Goal: Browse casually: Explore the website without a specific task or goal

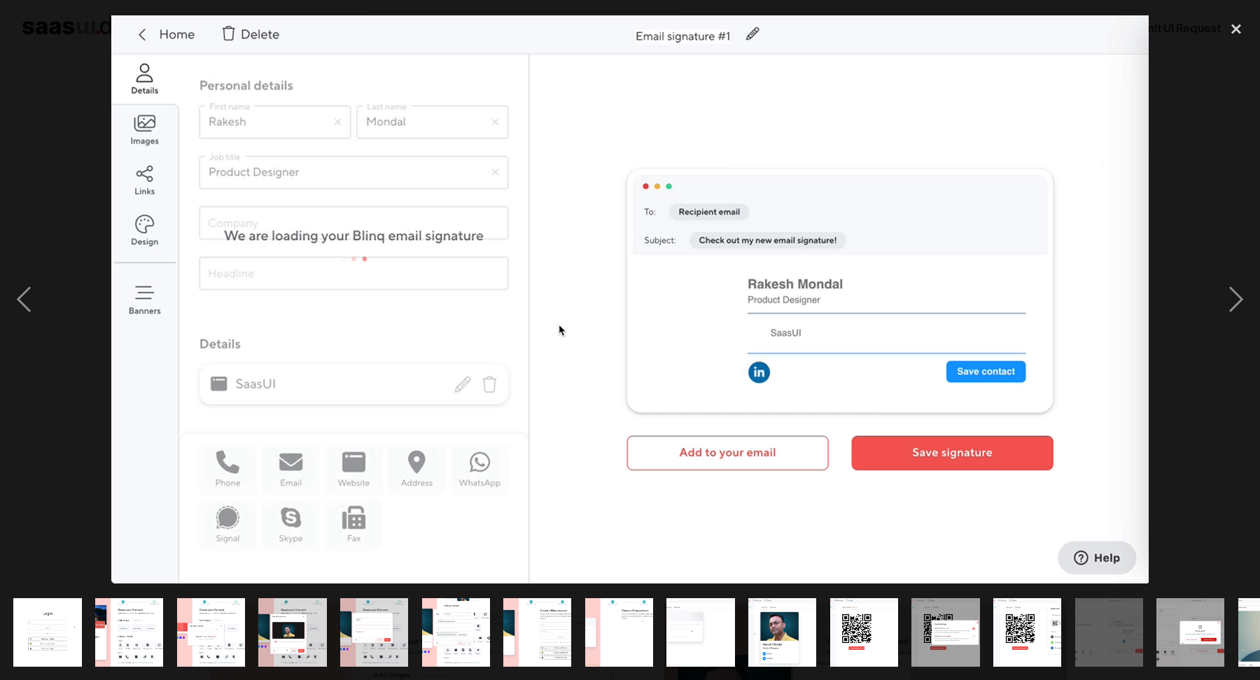
scroll to position [1815, 0]
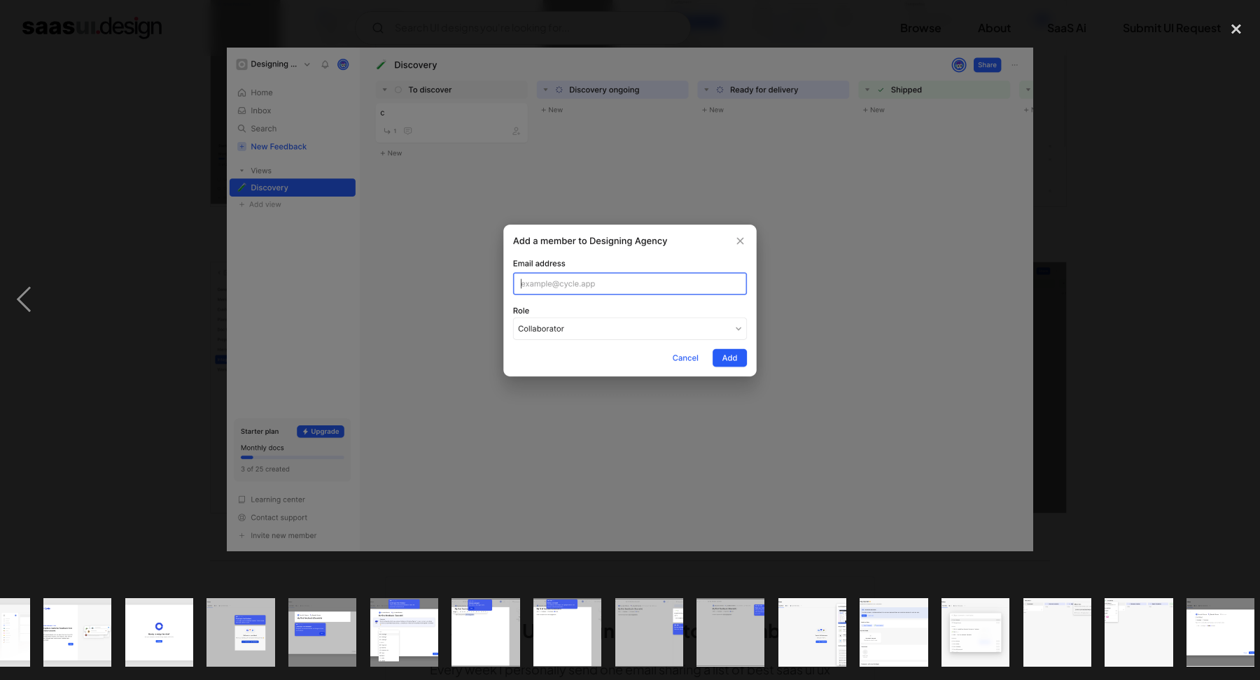
scroll to position [0, 488]
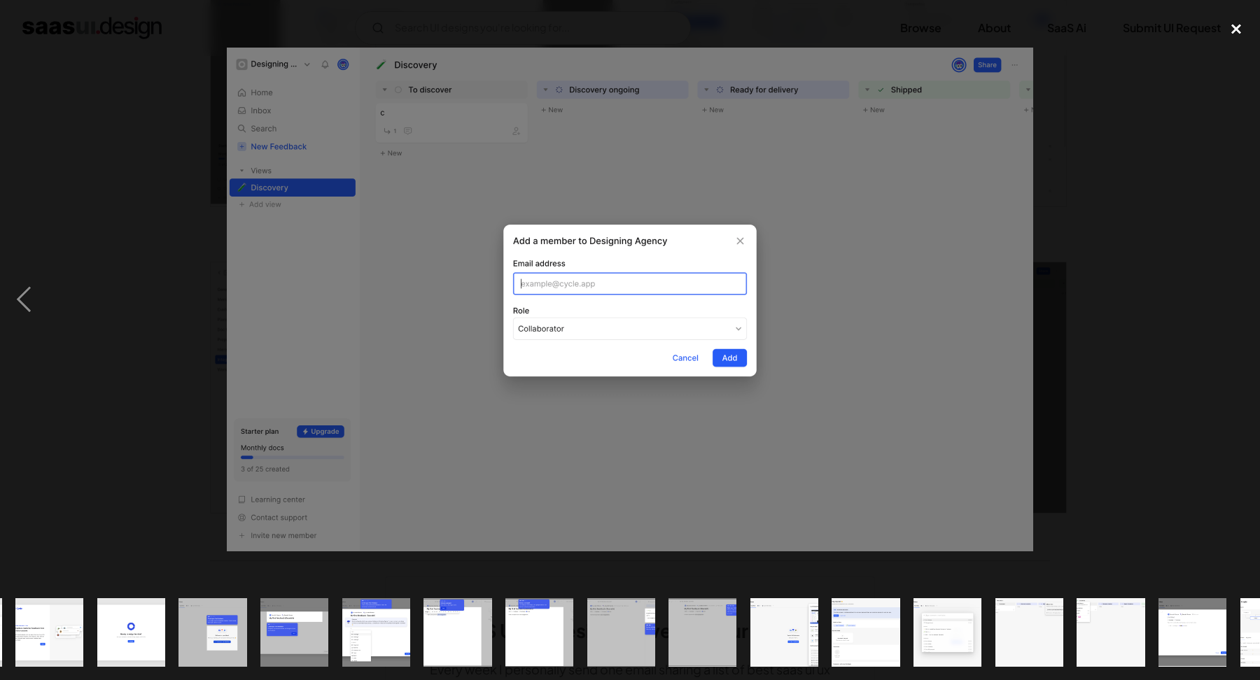
click at [1230, 35] on div "close lightbox" at bounding box center [1236, 28] width 48 height 31
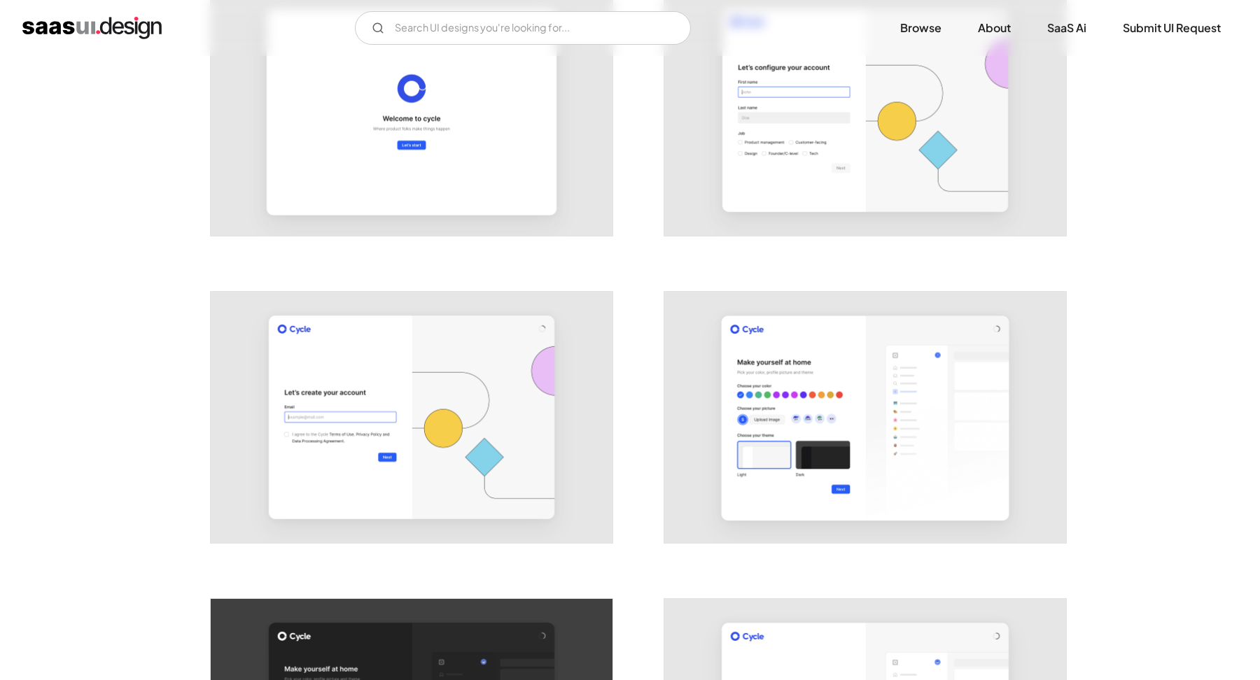
scroll to position [0, 0]
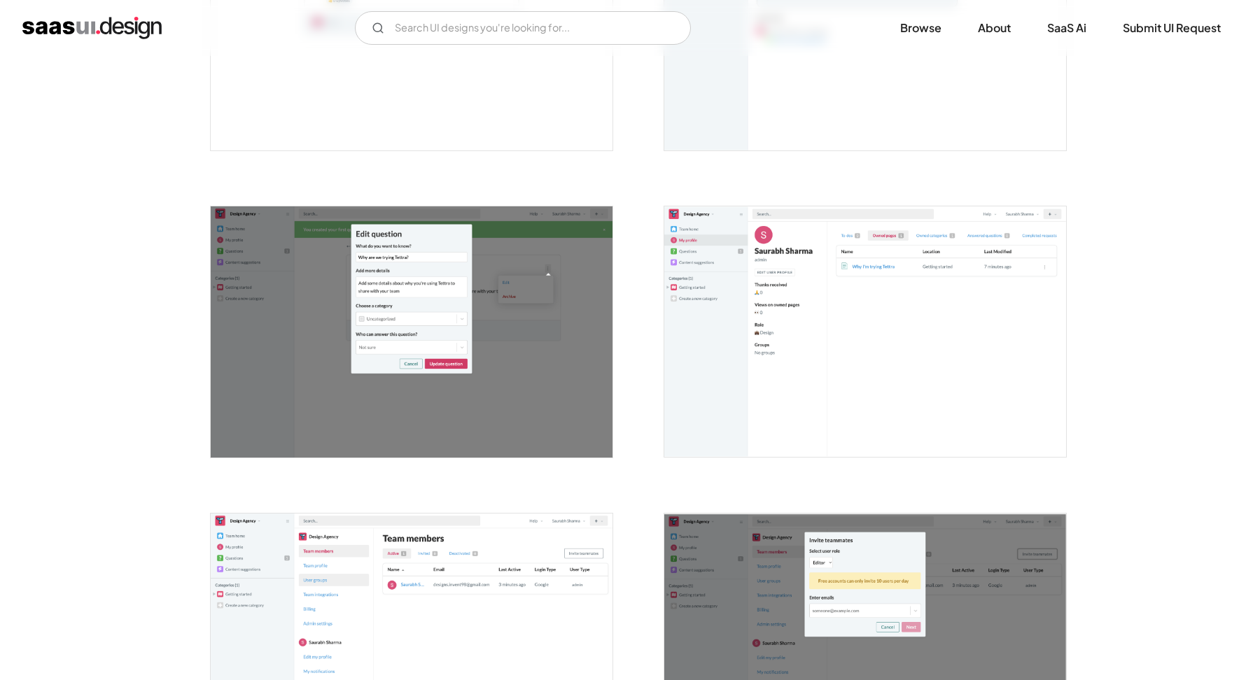
scroll to position [1816, 0]
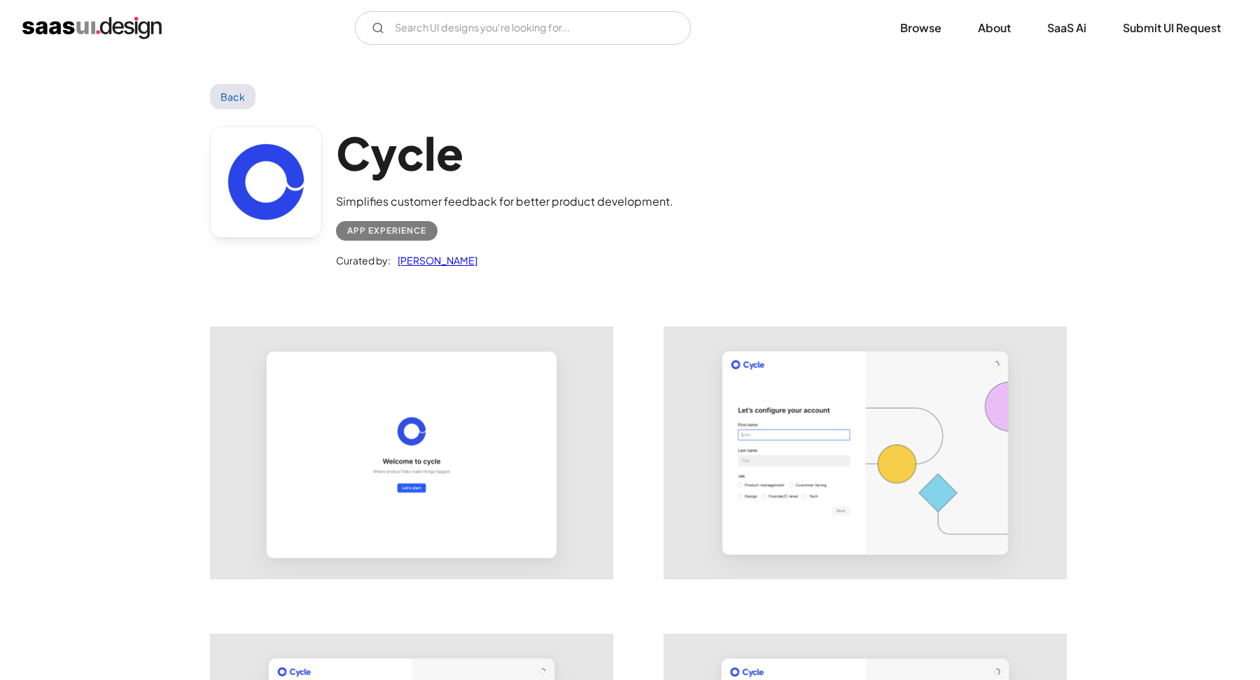
click at [118, 38] on img "home" at bounding box center [91, 28] width 139 height 22
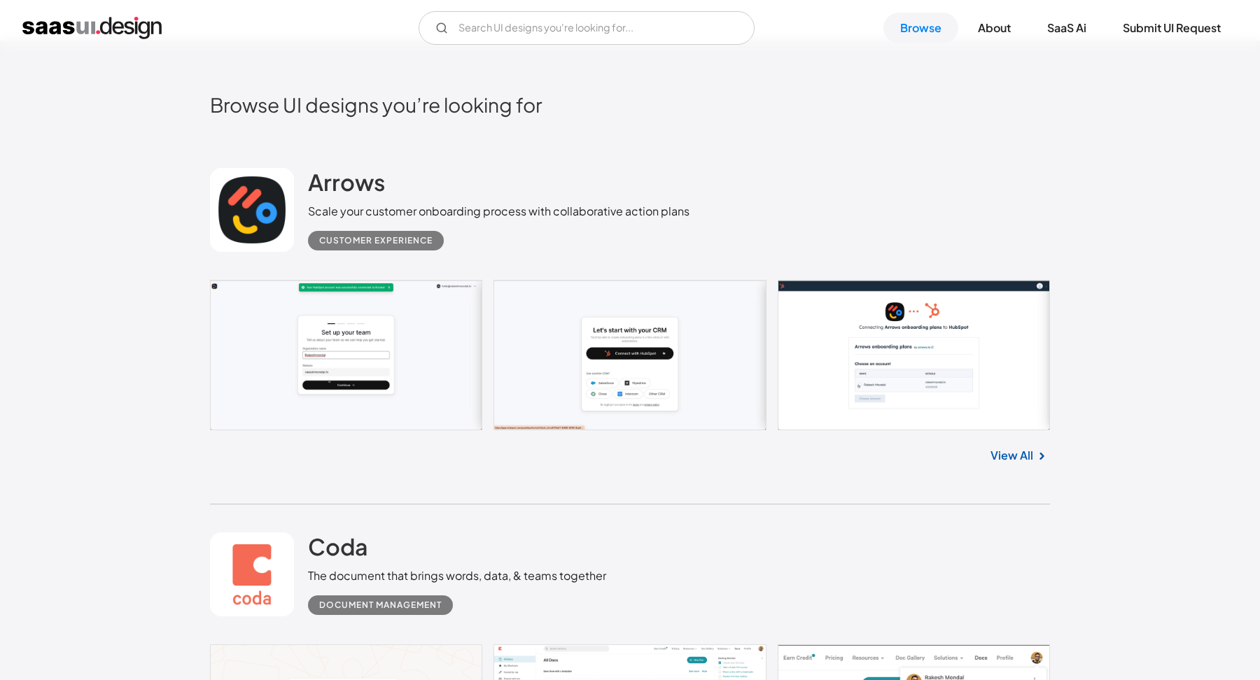
scroll to position [460, 0]
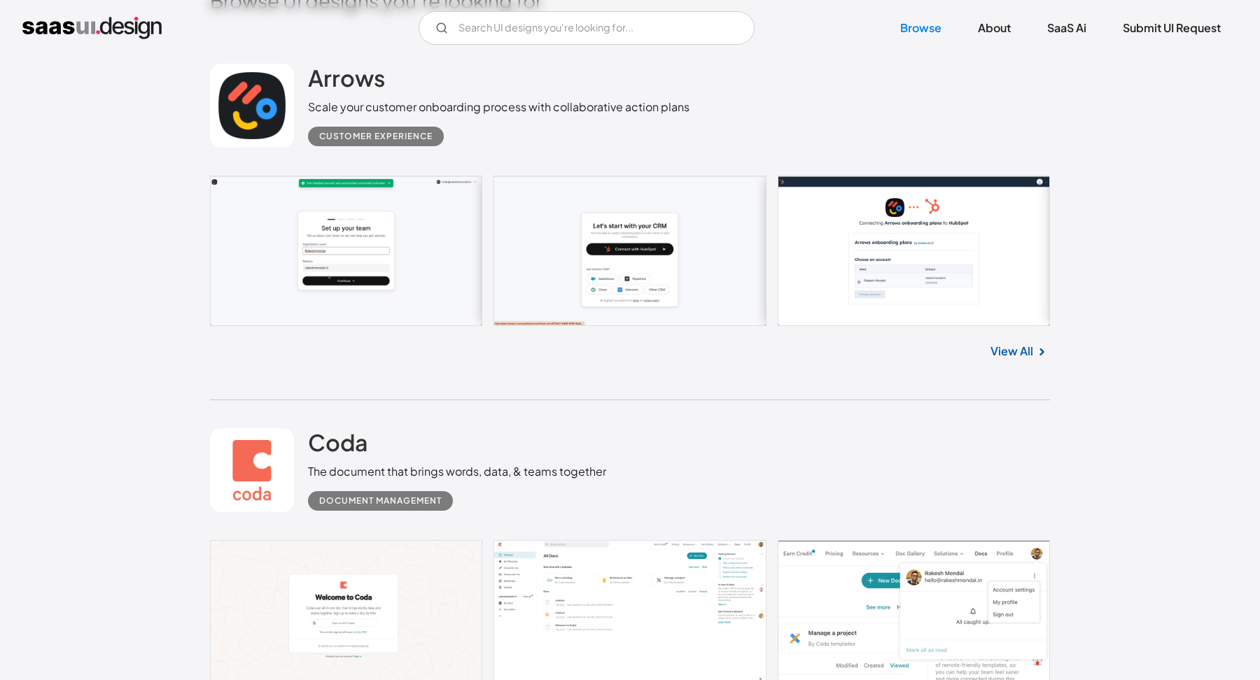
click at [848, 231] on link at bounding box center [630, 251] width 840 height 150
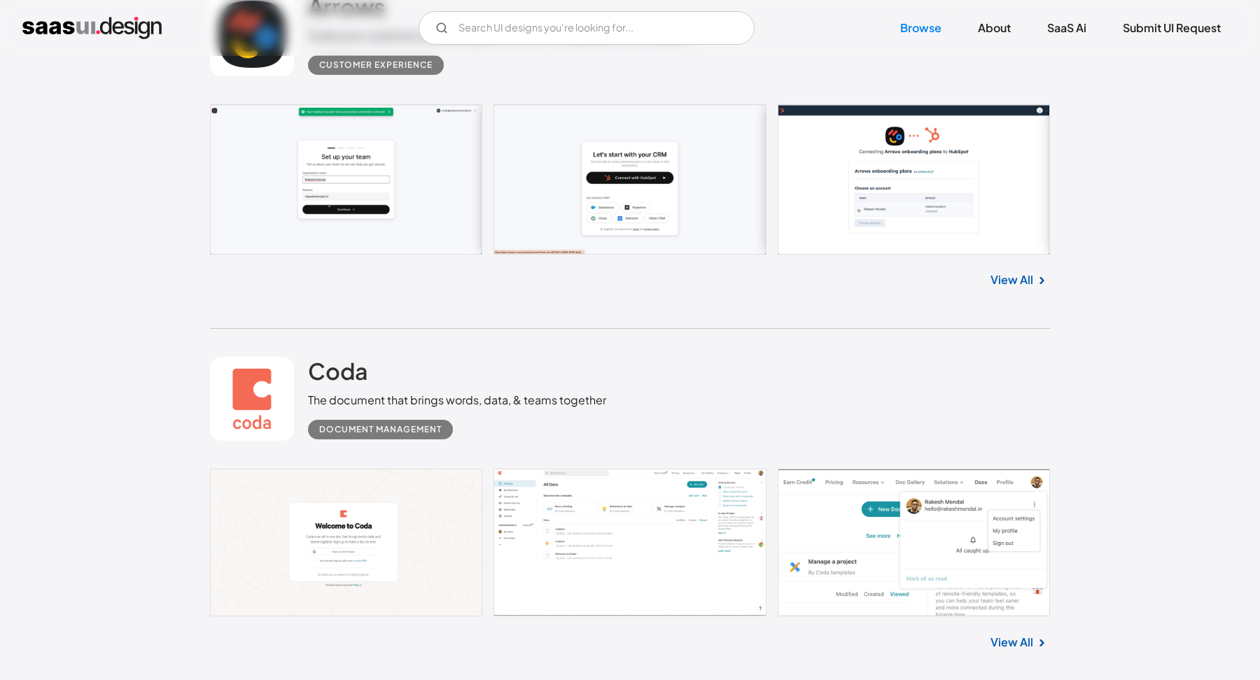
scroll to position [713, 0]
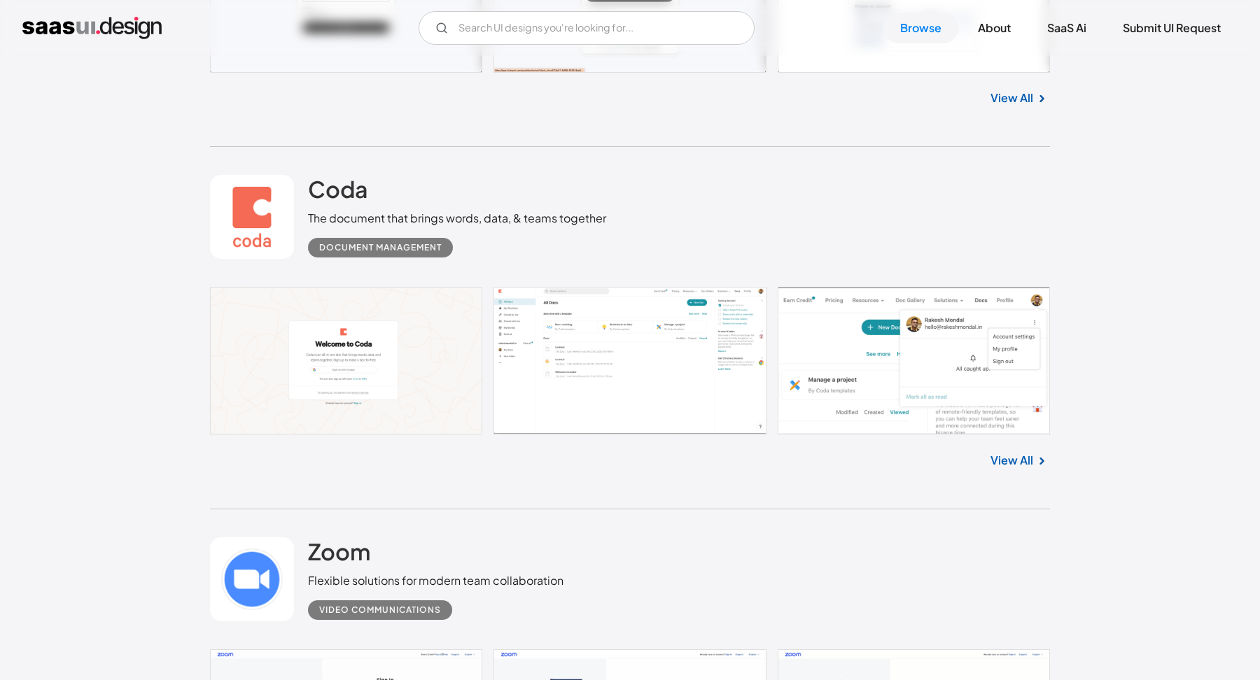
click at [713, 351] on link at bounding box center [630, 361] width 840 height 148
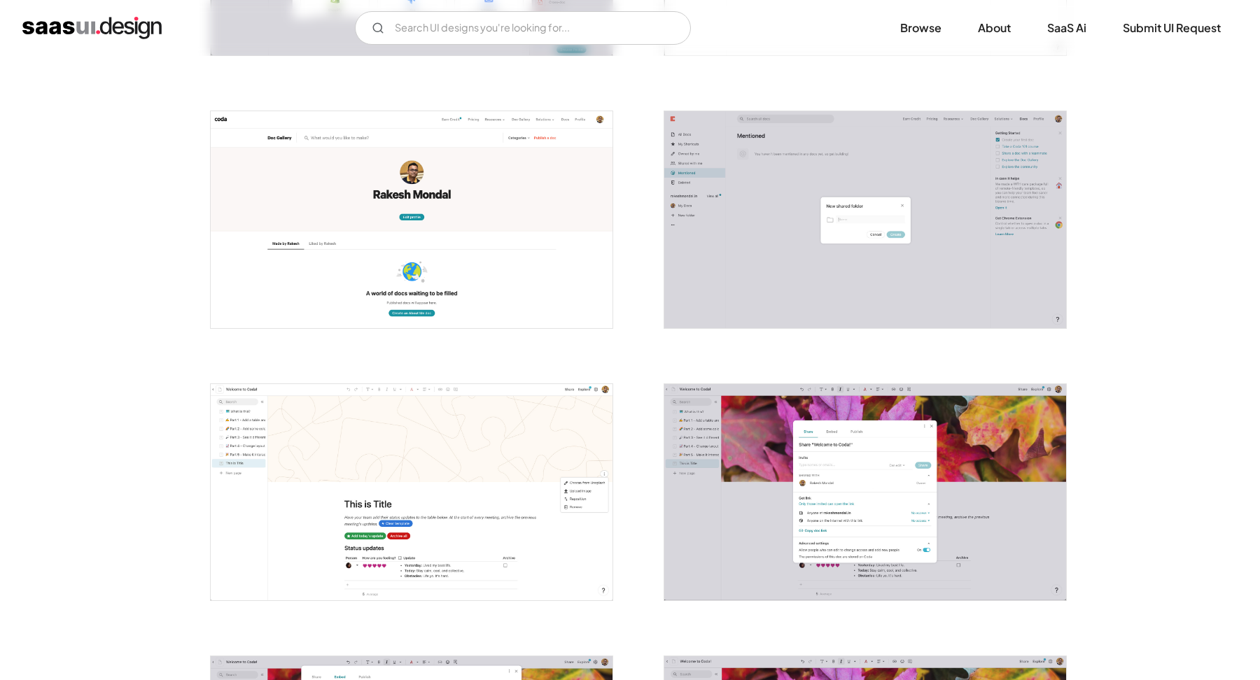
scroll to position [2129, 0]
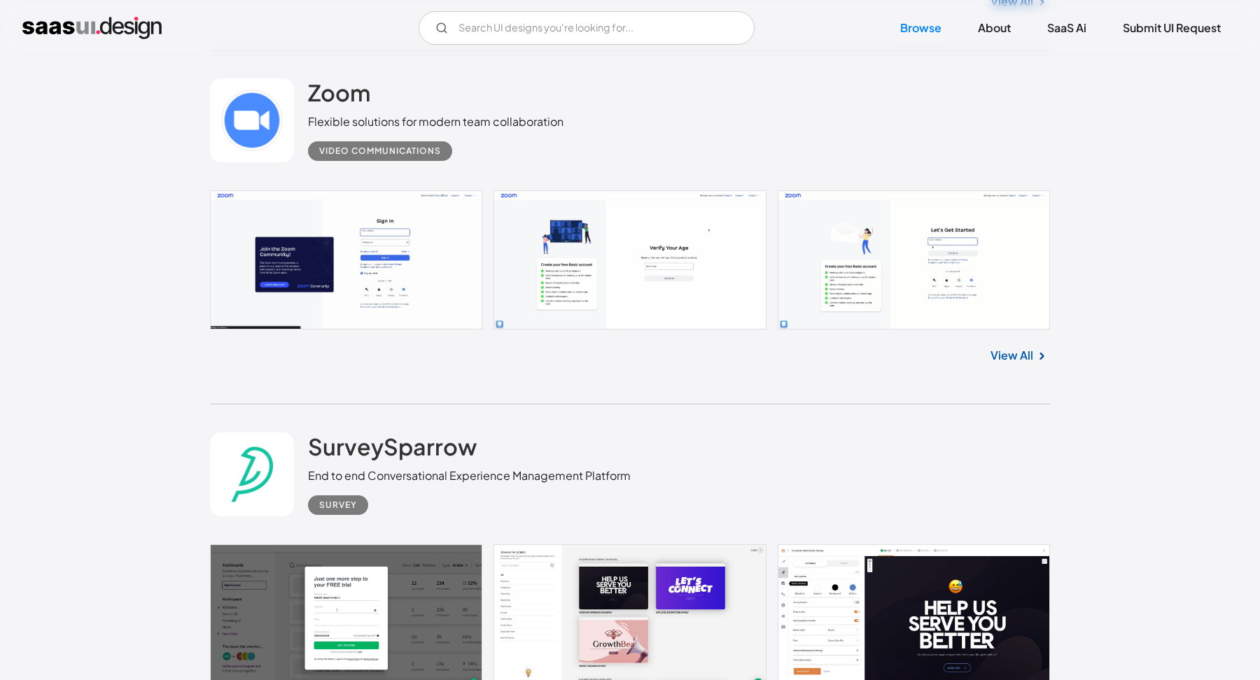
scroll to position [1199, 0]
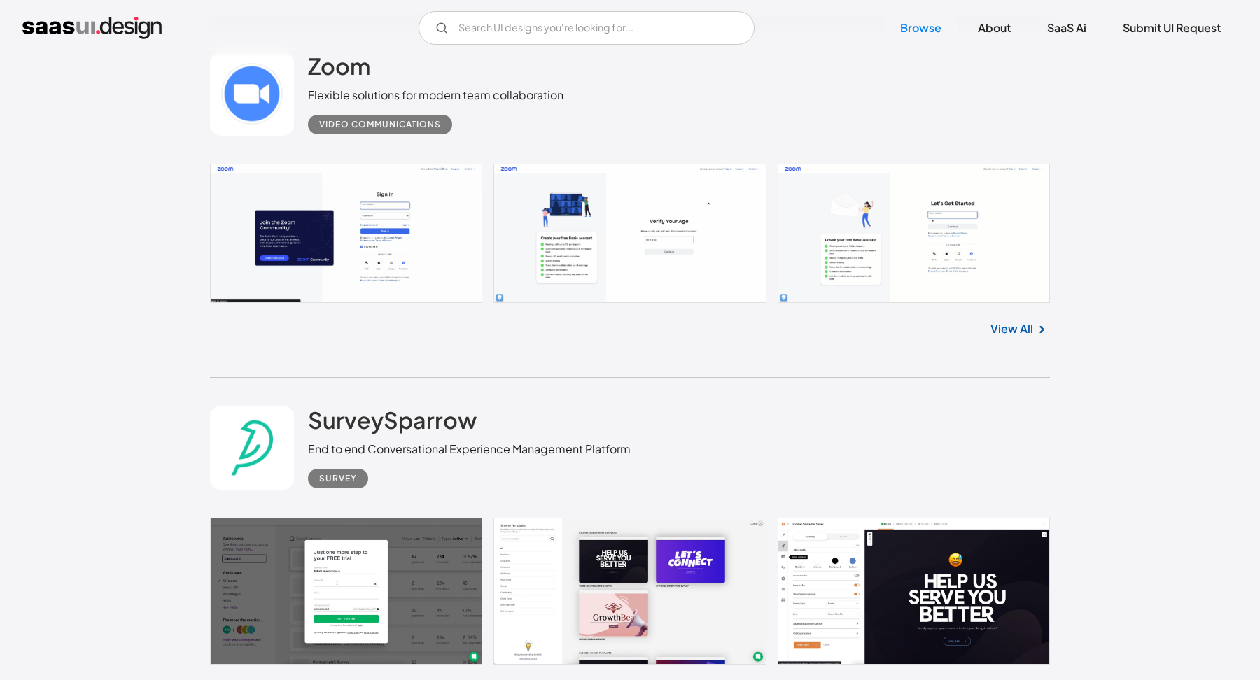
click at [920, 241] on link at bounding box center [630, 234] width 840 height 140
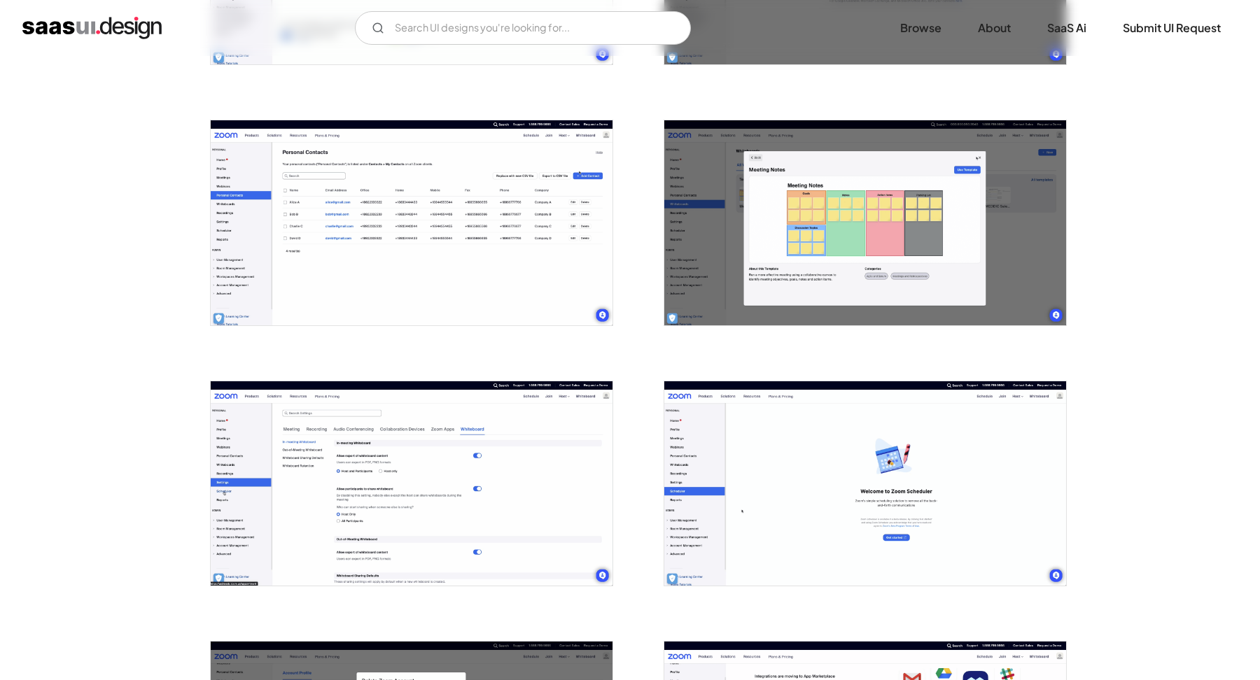
scroll to position [1561, 0]
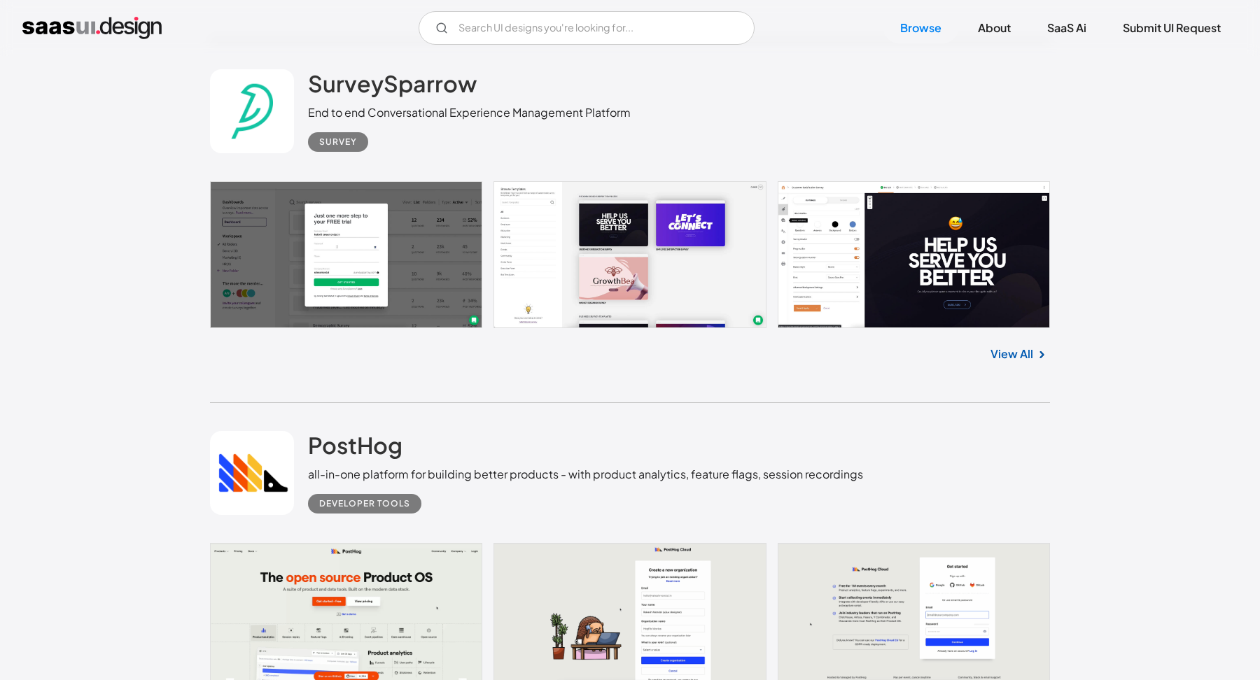
scroll to position [1526, 0]
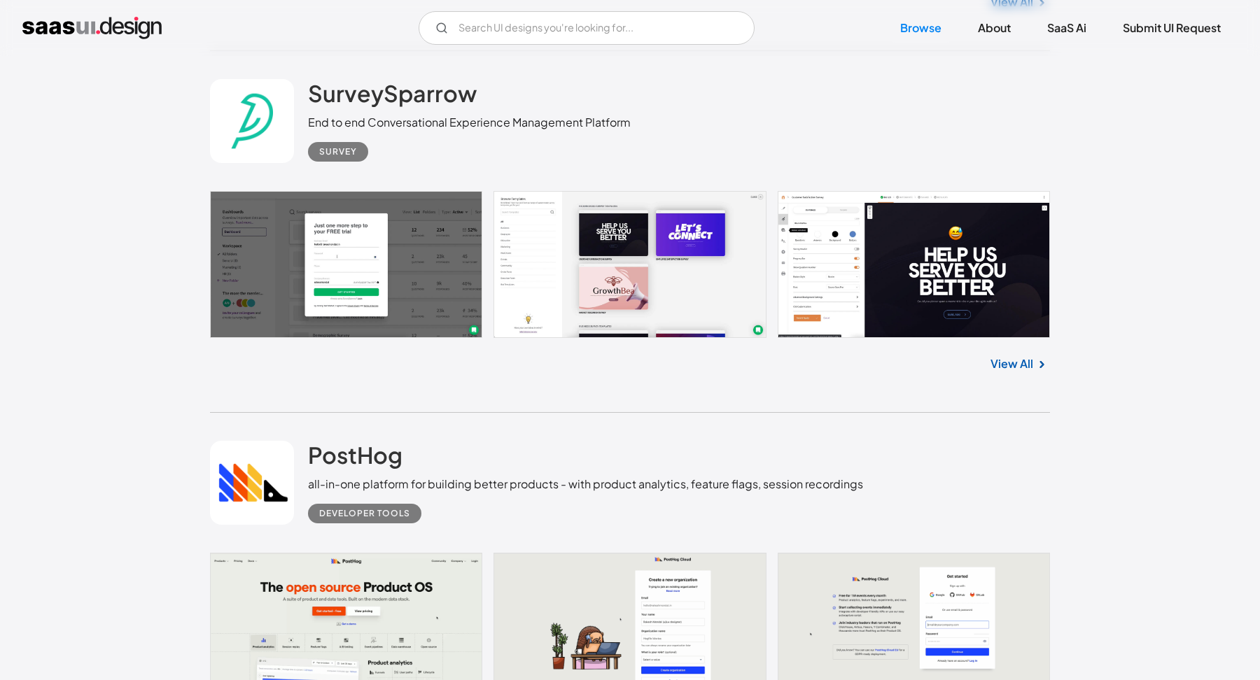
click at [623, 295] on link at bounding box center [630, 264] width 840 height 147
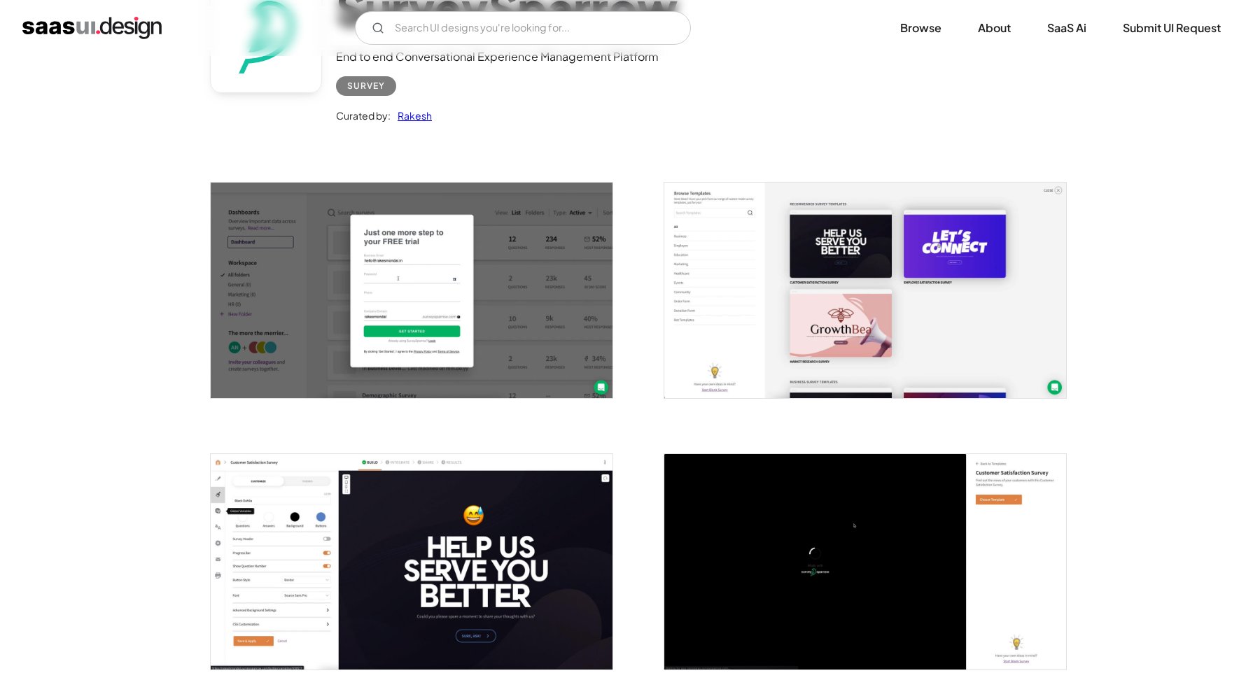
scroll to position [152, 0]
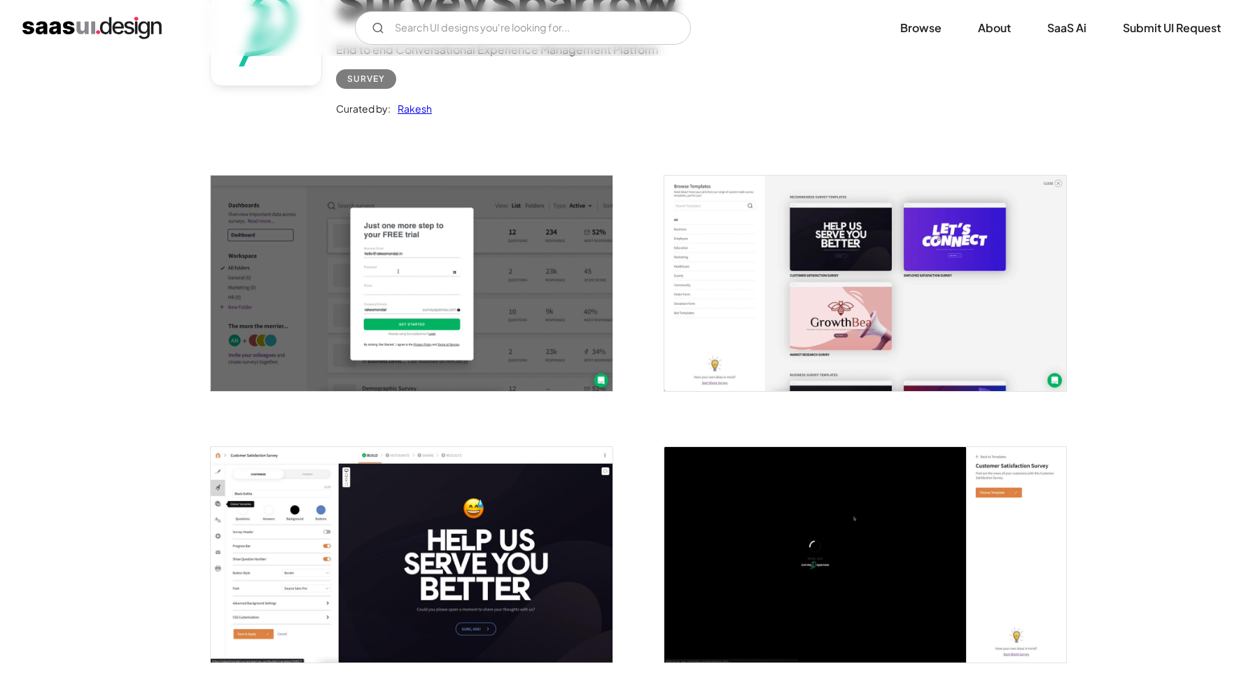
click at [484, 275] on img "open lightbox" at bounding box center [412, 284] width 402 height 216
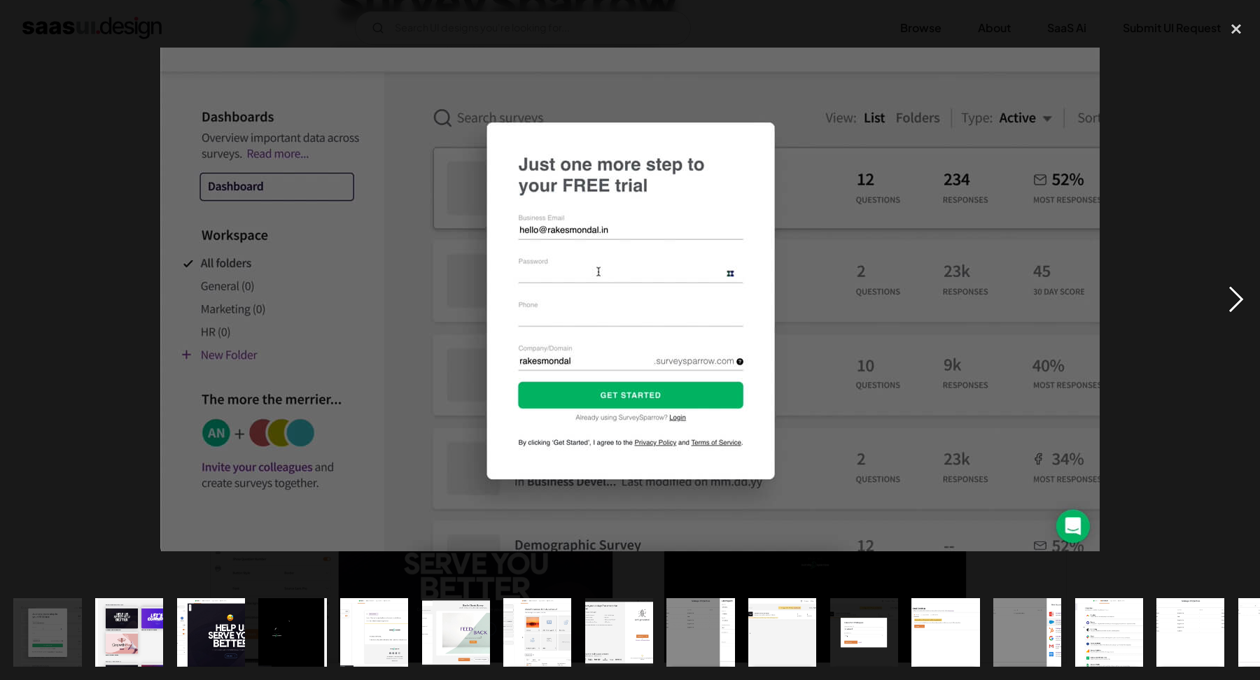
click at [1226, 293] on div "next image" at bounding box center [1236, 298] width 48 height 571
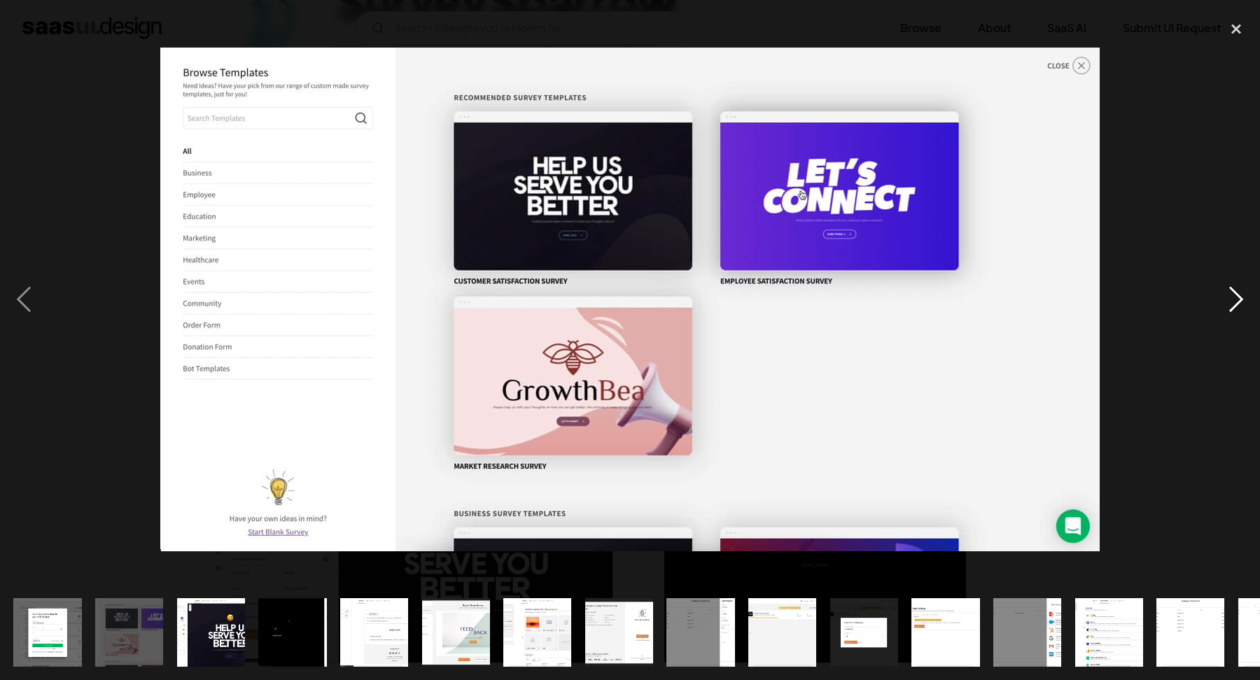
click at [1226, 293] on div "next image" at bounding box center [1236, 298] width 48 height 571
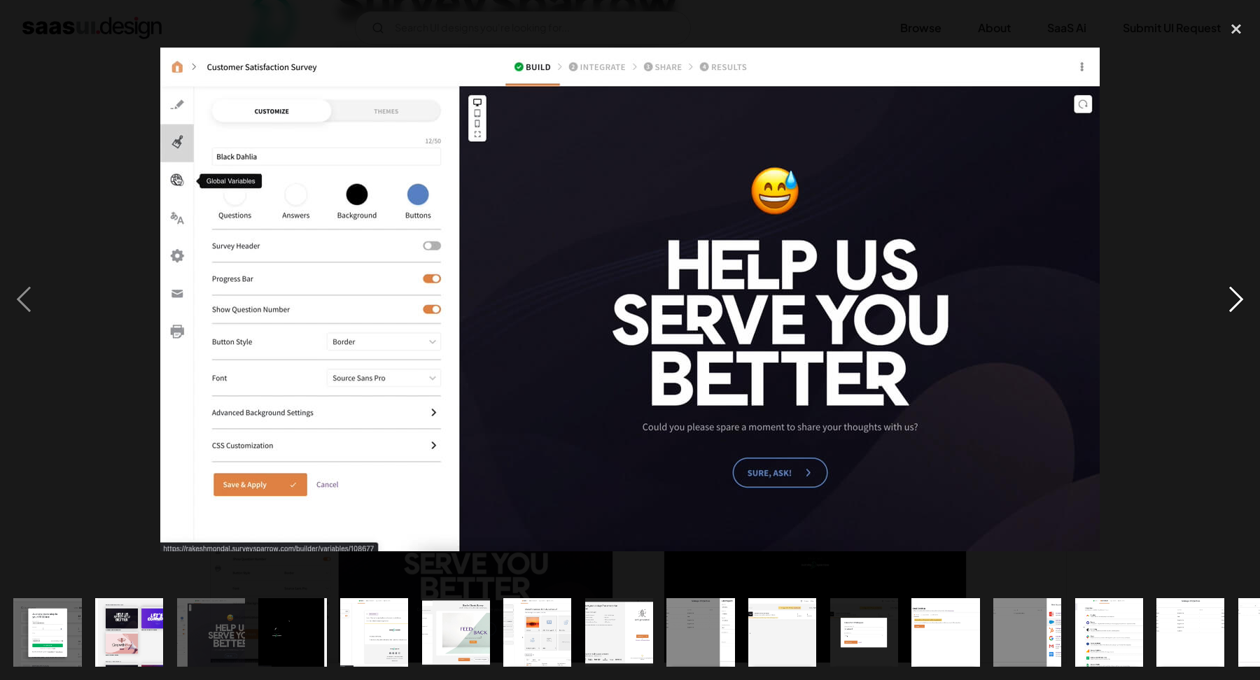
click at [1236, 317] on div "next image" at bounding box center [1236, 298] width 48 height 571
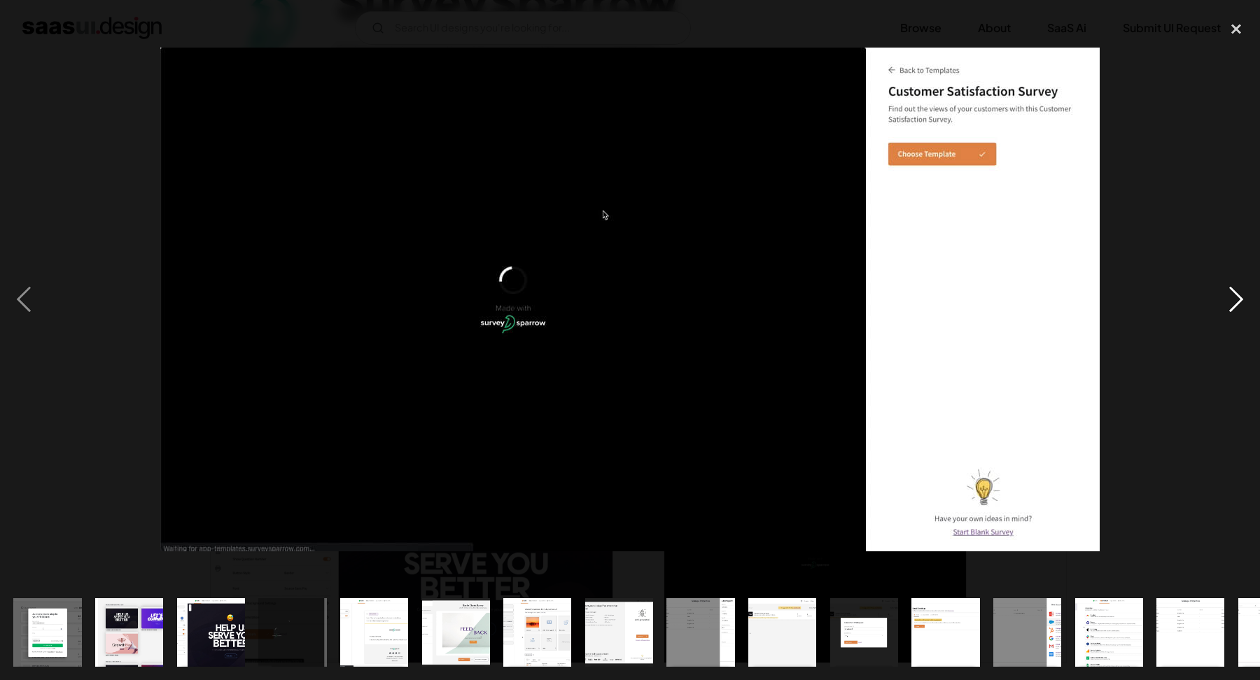
click at [1236, 313] on div "next image" at bounding box center [1236, 298] width 48 height 571
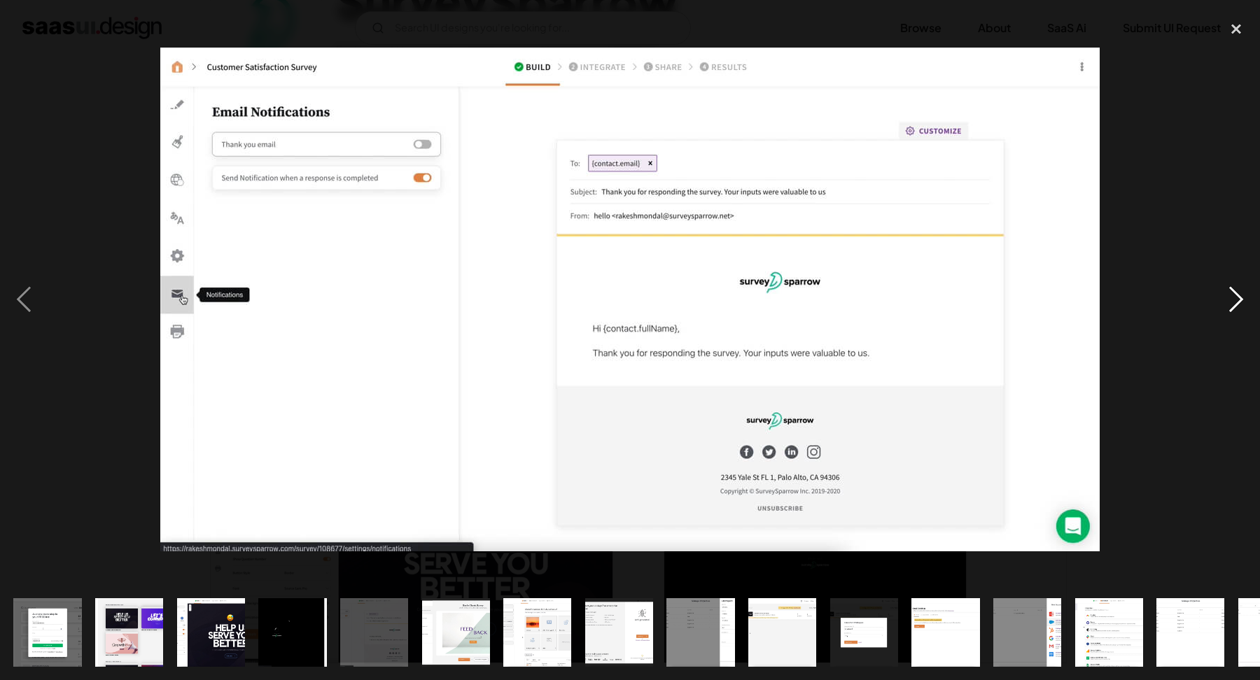
click at [1236, 313] on div "next image" at bounding box center [1236, 298] width 48 height 571
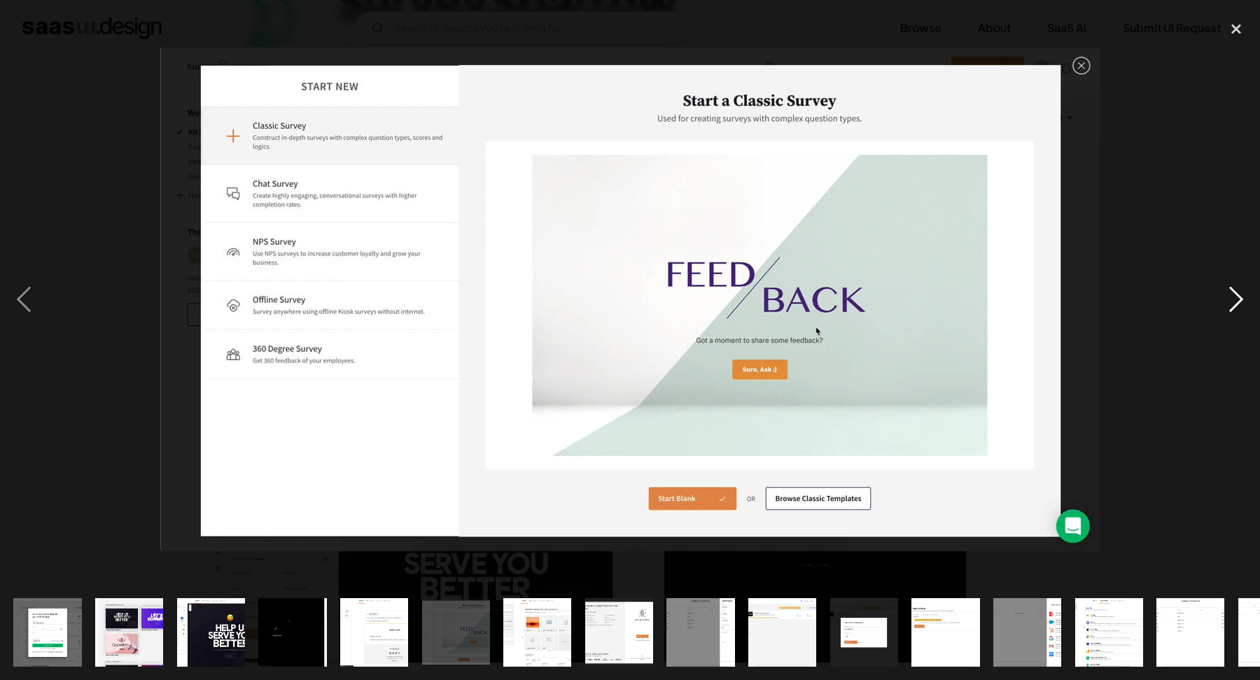
click at [1236, 313] on div "next image" at bounding box center [1236, 298] width 48 height 571
